Goal: Register for event/course

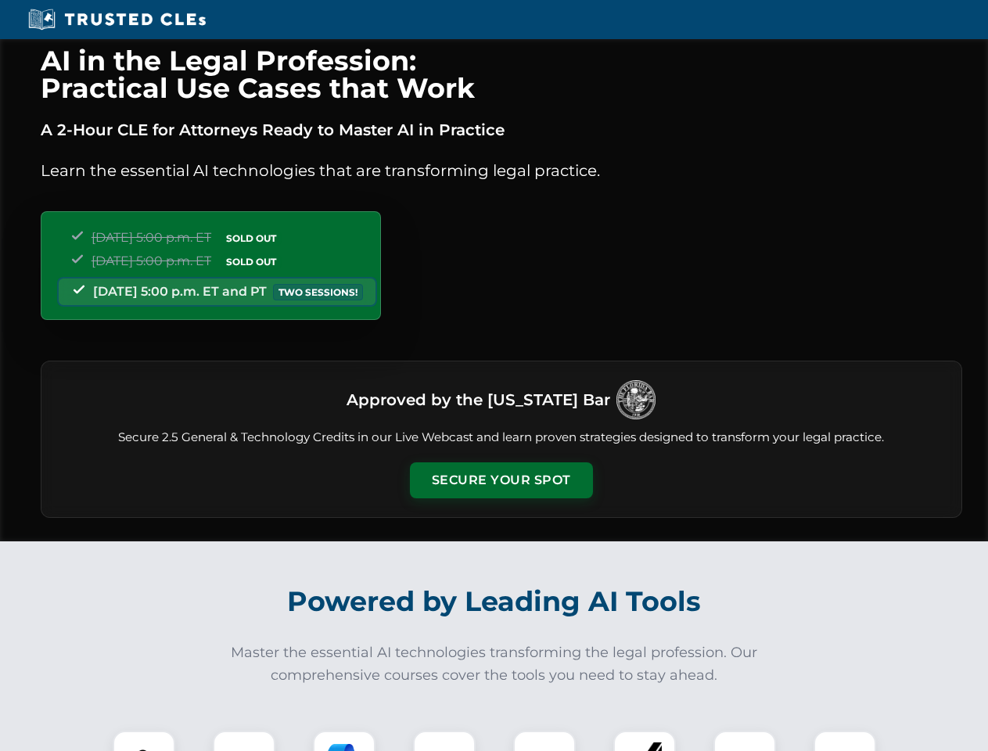
click at [500, 480] on button "Secure Your Spot" at bounding box center [501, 480] width 183 height 36
click at [144, 740] on img at bounding box center [143, 761] width 45 height 45
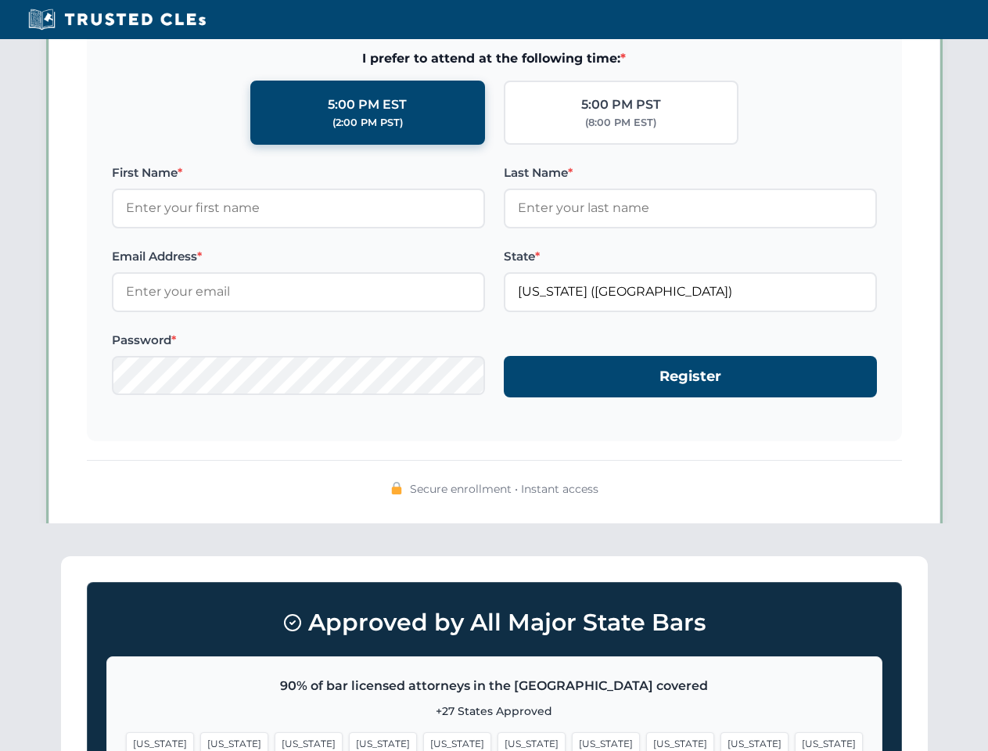
click at [572, 740] on span "[US_STATE]" at bounding box center [606, 743] width 68 height 23
click at [720, 740] on span "[US_STATE]" at bounding box center [754, 743] width 68 height 23
